Goal: Find specific page/section: Find specific page/section

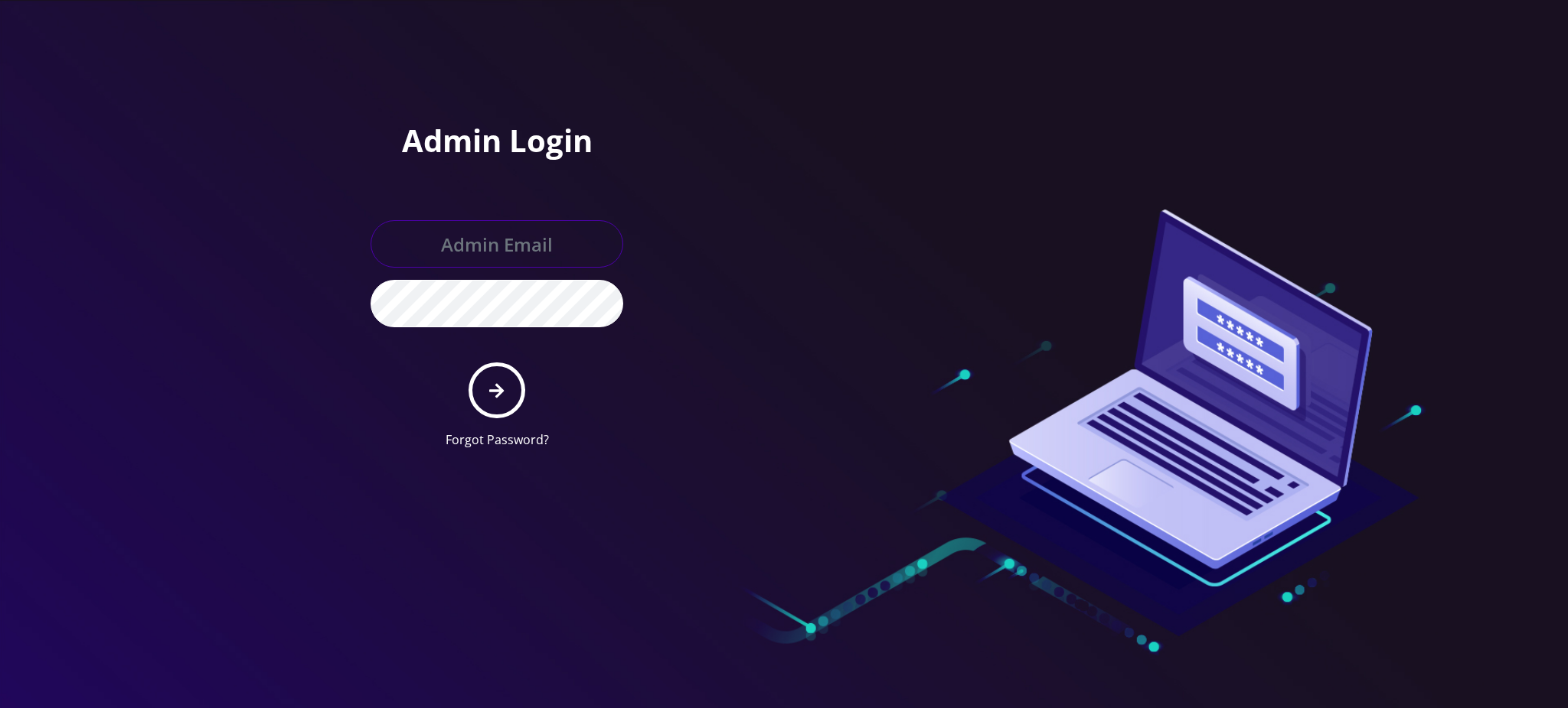
type input "[PERSON_NAME][EMAIL_ADDRESS][DOMAIN_NAME]"
click at [502, 383] on icon "submit" at bounding box center [496, 390] width 15 height 17
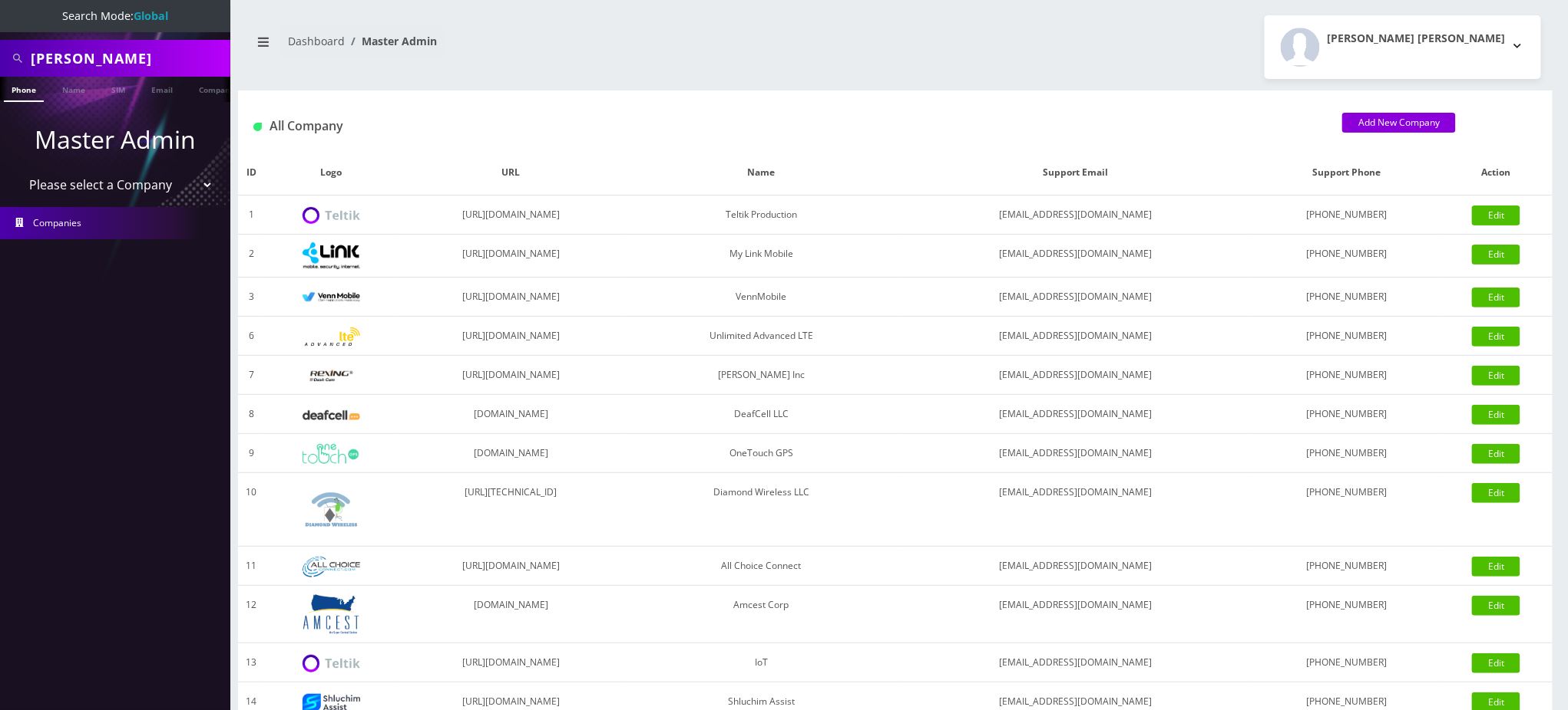
drag, startPoint x: 153, startPoint y: 59, endPoint x: 0, endPoint y: 40, distance: 154.2
click at [0, 40] on div "peter Keszth" at bounding box center [115, 58] width 231 height 37
paste input "19295686775@ttk.9x9pbx.com"
drag, startPoint x: 84, startPoint y: 56, endPoint x: 402, endPoint y: 59, distance: 318.0
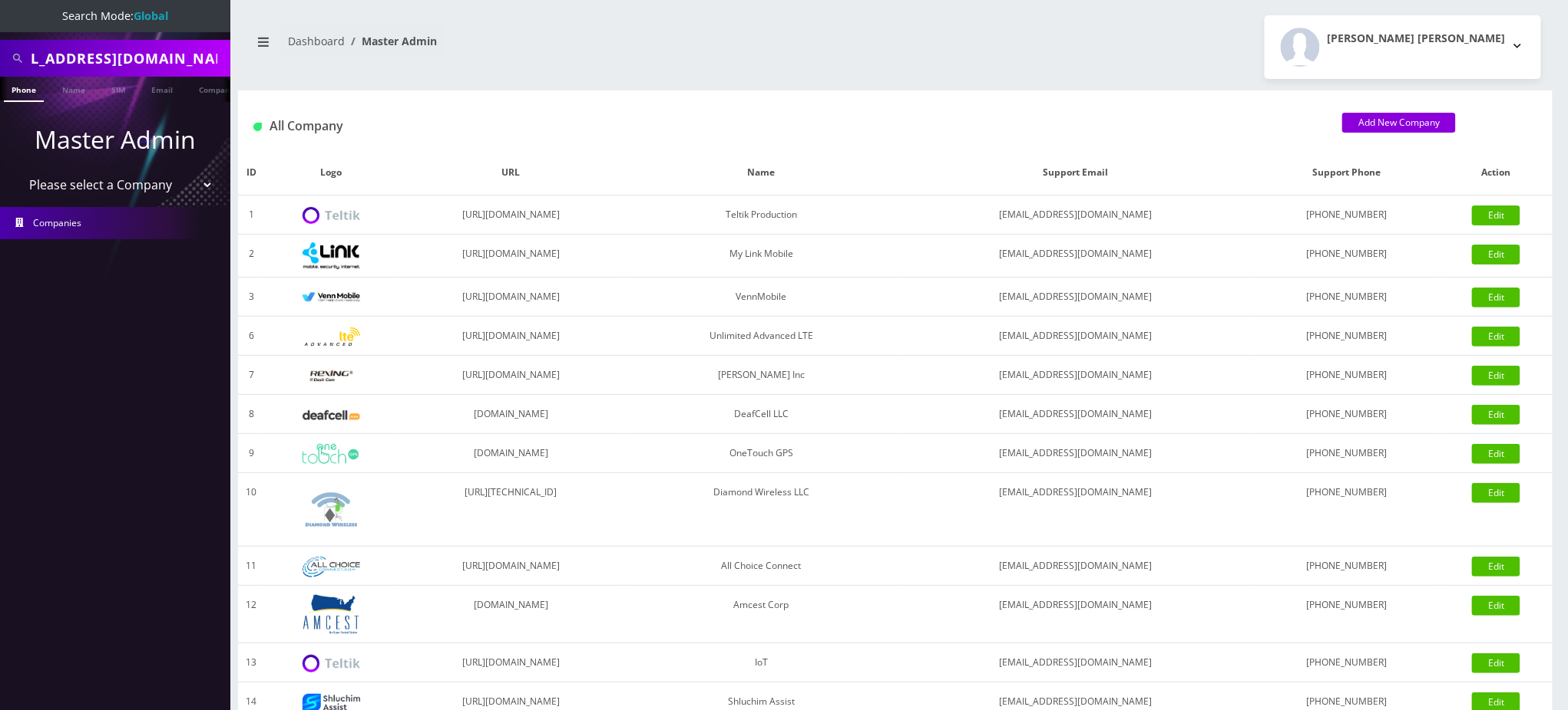
click at [401, 59] on div "Search Mode: Global 19295686775@ttk.9x9pbx.com Phone Name SIM Email Company Cus…" at bounding box center [784, 526] width 1568 height 1053
click at [35, 57] on input "19295686775" at bounding box center [129, 58] width 195 height 29
type input "9295686775"
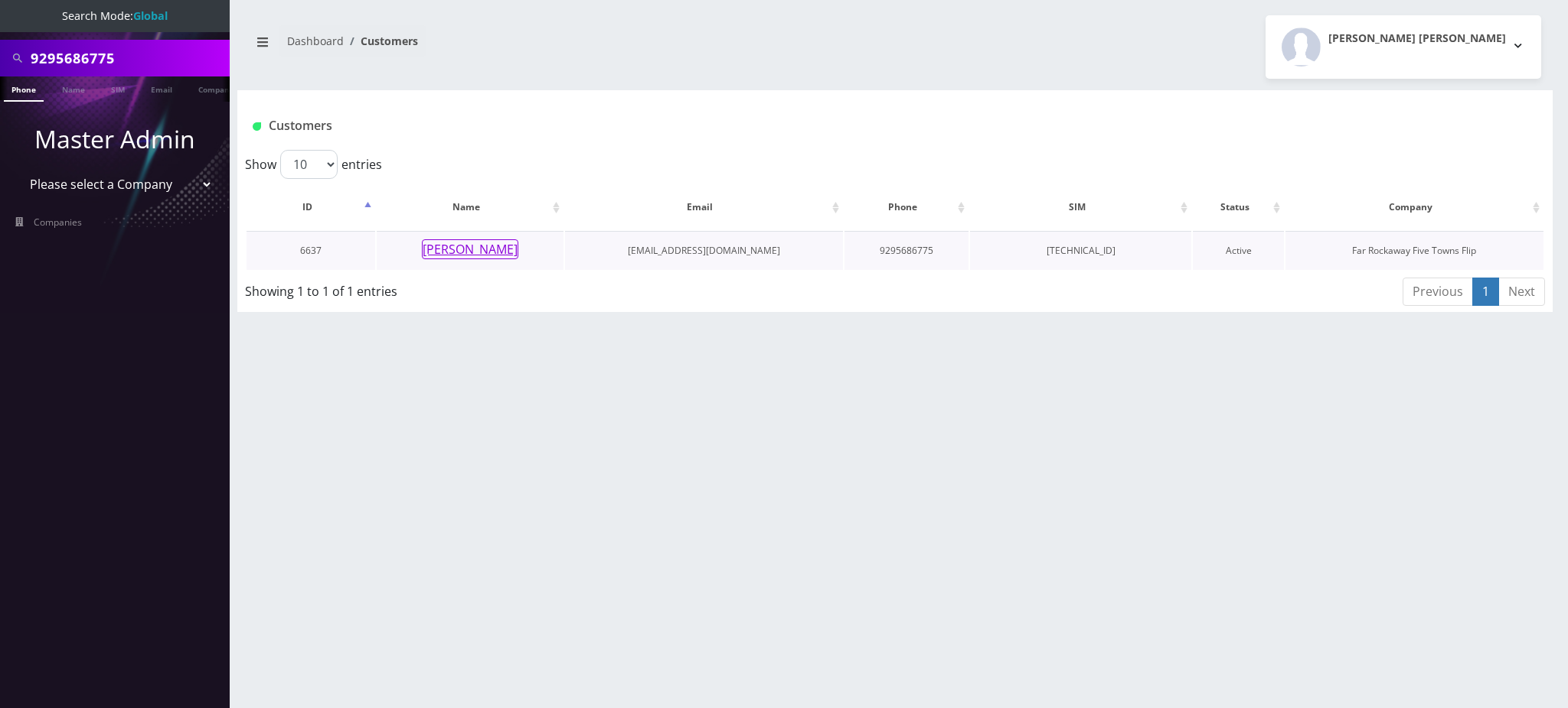
click at [488, 254] on button "[PERSON_NAME]" at bounding box center [470, 249] width 97 height 20
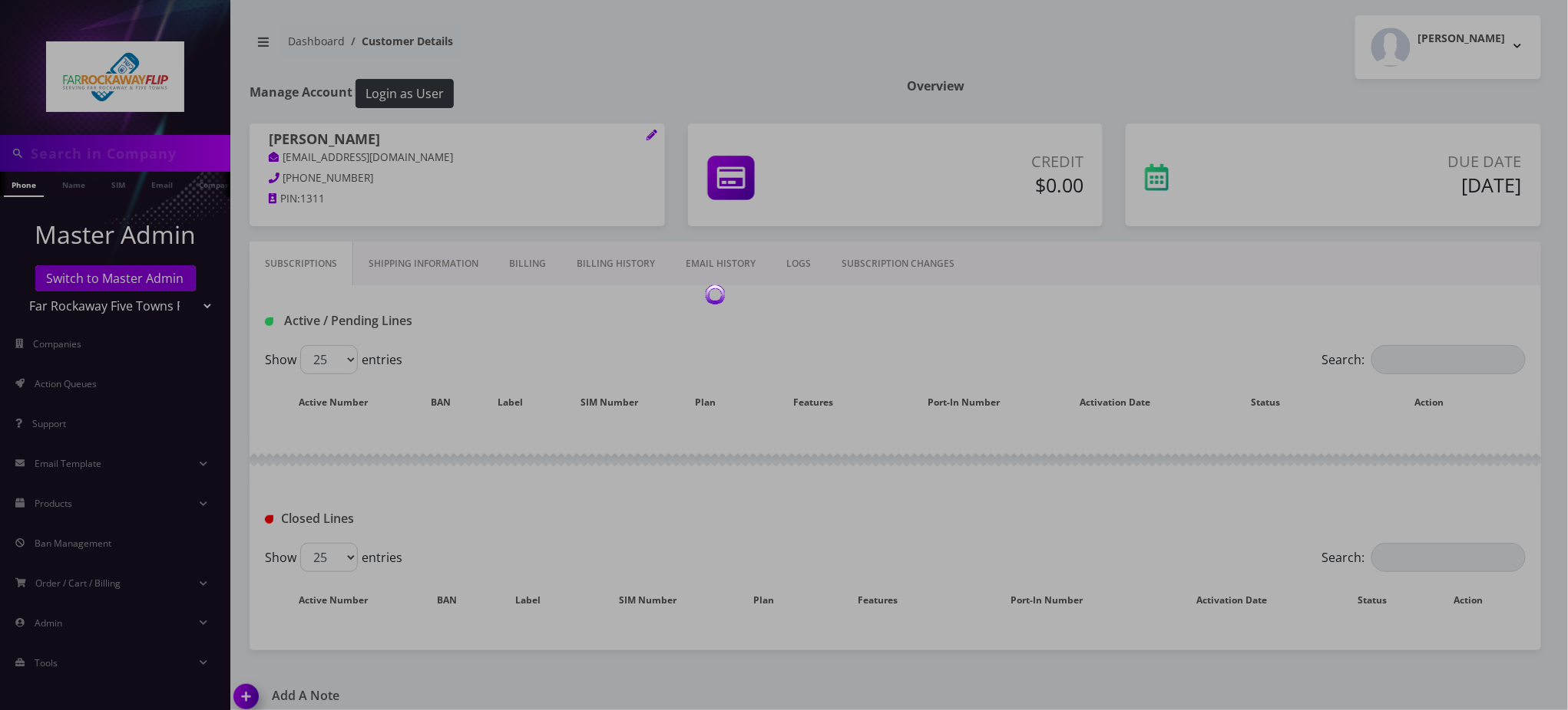
type input "9295686775"
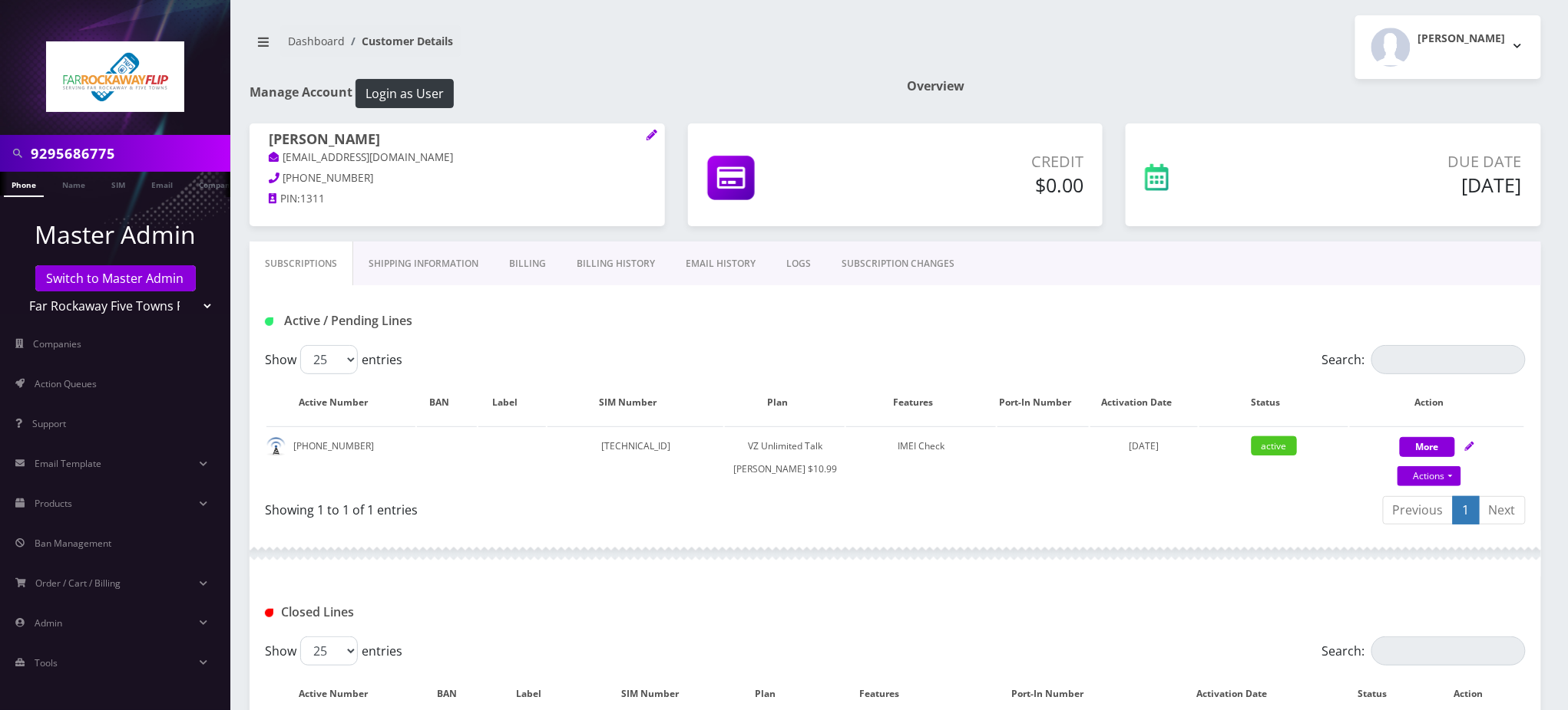
click at [623, 326] on h1 "Active / Pending Lines" at bounding box center [467, 321] width 405 height 15
click at [723, 608] on div "Closed Lines" at bounding box center [894, 607] width 1292 height 60
